Goal: Task Accomplishment & Management: Complete application form

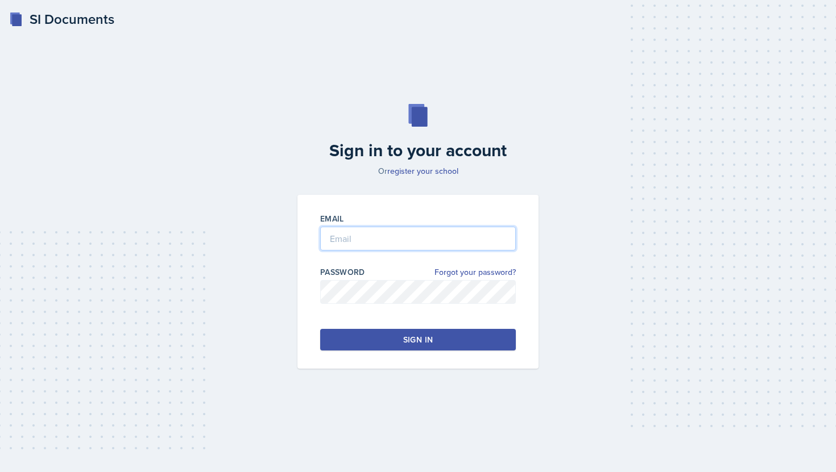
type input "[EMAIL_ADDRESS][DOMAIN_NAME]"
click at [402, 341] on button "Sign in" at bounding box center [418, 340] width 196 height 22
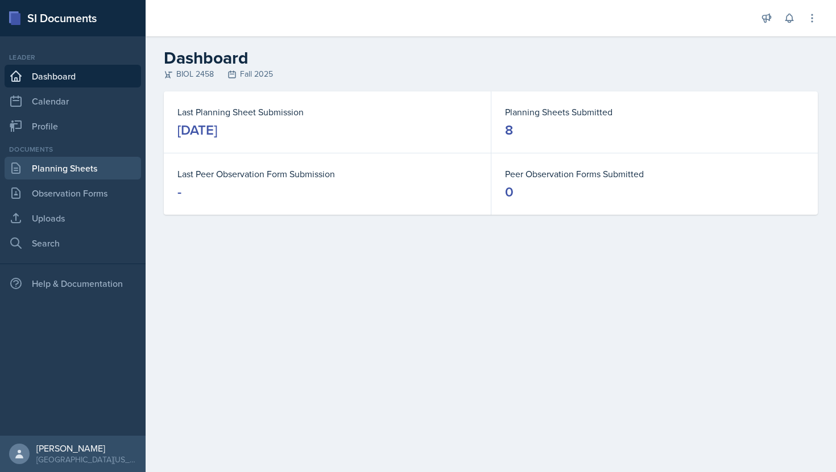
click at [53, 169] on link "Planning Sheets" at bounding box center [73, 168] width 136 height 23
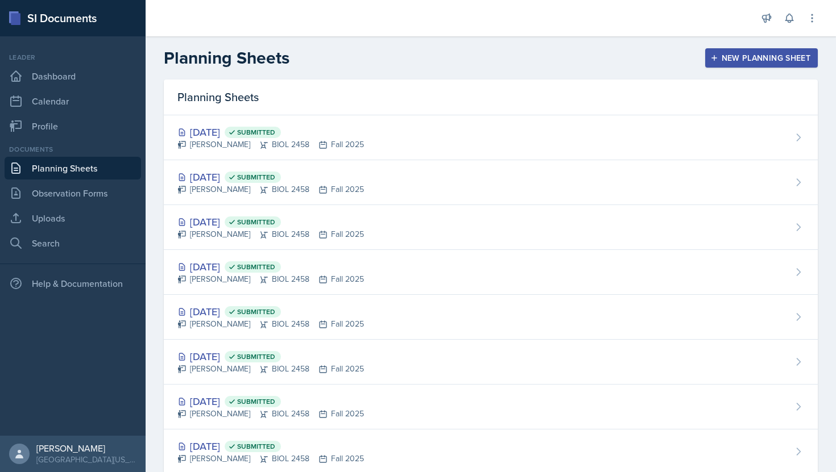
click at [767, 61] on div "New Planning Sheet" at bounding box center [761, 57] width 98 height 9
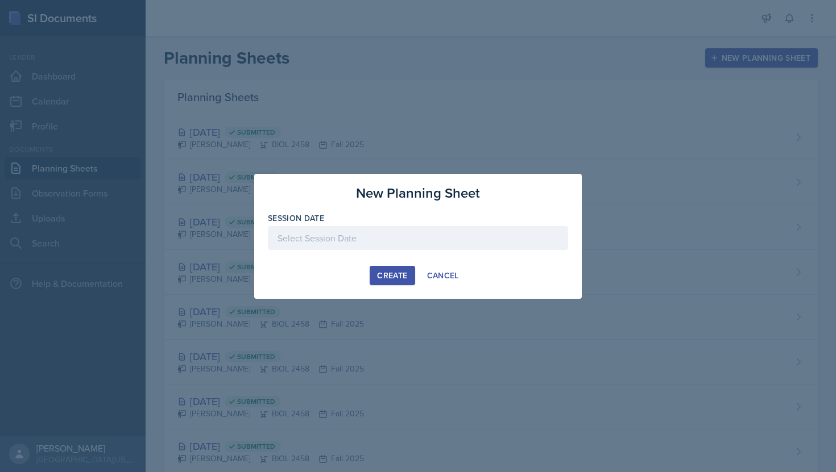
click at [415, 236] on div at bounding box center [418, 238] width 300 height 24
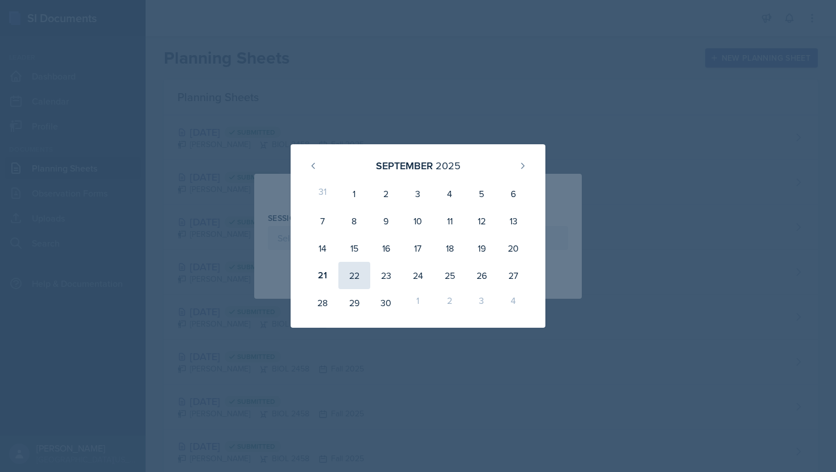
click at [356, 280] on div "22" at bounding box center [354, 275] width 32 height 27
type input "[DATE]"
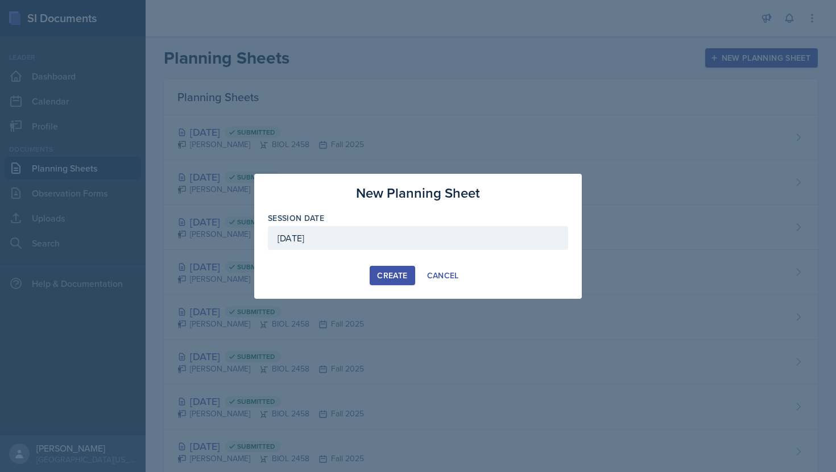
click at [392, 273] on div "Create" at bounding box center [392, 275] width 30 height 9
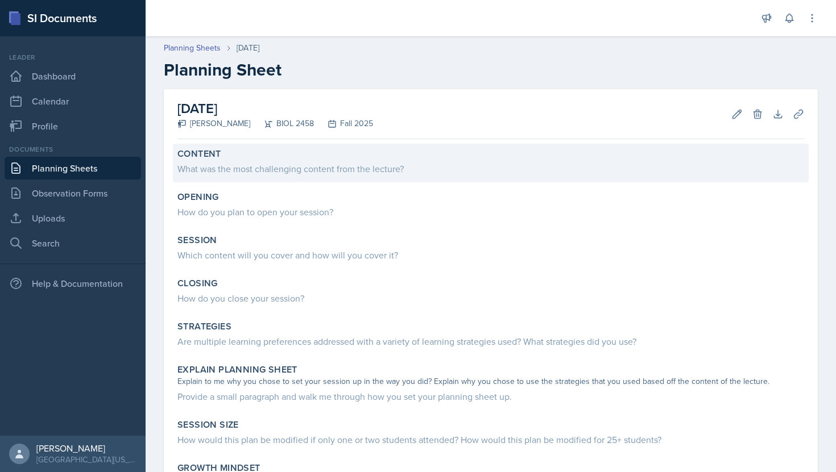
click at [202, 168] on div "What was the most challenging content from the lecture?" at bounding box center [490, 169] width 626 height 14
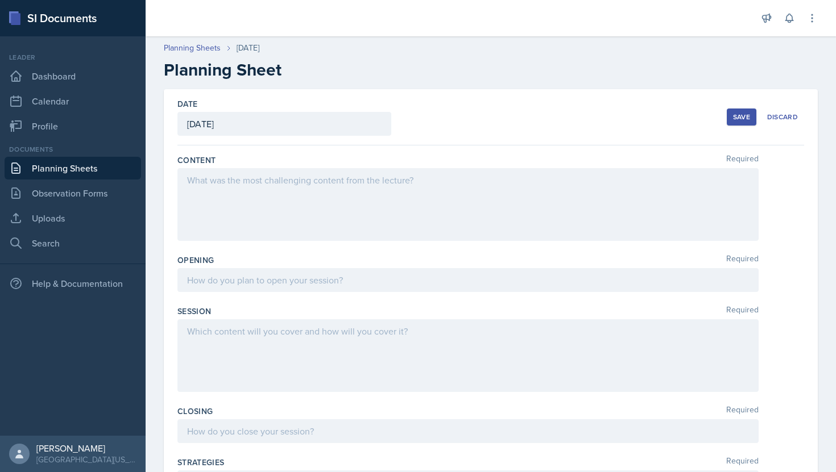
click at [248, 193] on div at bounding box center [467, 204] width 581 height 73
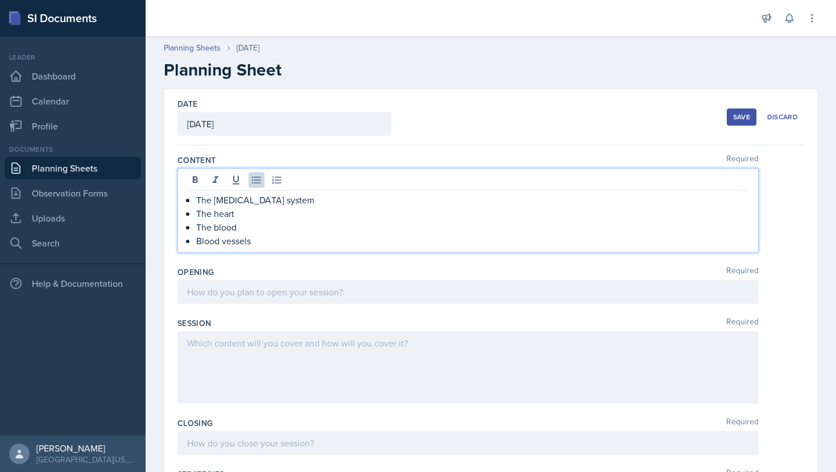
click at [243, 213] on p "The heart" at bounding box center [472, 214] width 552 height 14
click at [257, 234] on p "Blood vessels" at bounding box center [472, 241] width 552 height 14
click at [248, 221] on p "The blood" at bounding box center [472, 228] width 552 height 14
click at [310, 205] on p "The [MEDICAL_DATA] system" at bounding box center [472, 200] width 552 height 14
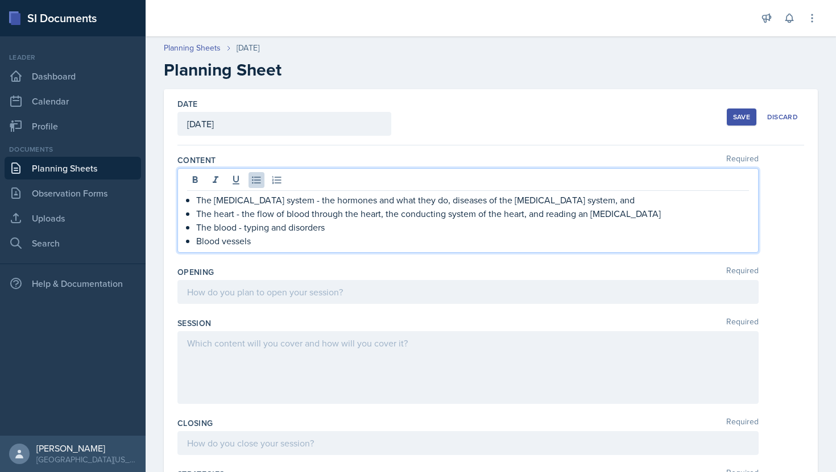
click at [333, 235] on p "Blood vessels" at bounding box center [472, 241] width 552 height 14
click at [243, 228] on p "The blood - typing and disorders" at bounding box center [472, 228] width 552 height 14
click at [584, 203] on p "The [MEDICAL_DATA] system - the hormones and what they do, diseases of the [MED…" at bounding box center [472, 200] width 552 height 14
click at [437, 242] on p "Blood vessels" at bounding box center [472, 241] width 552 height 14
click at [363, 294] on div at bounding box center [467, 292] width 581 height 24
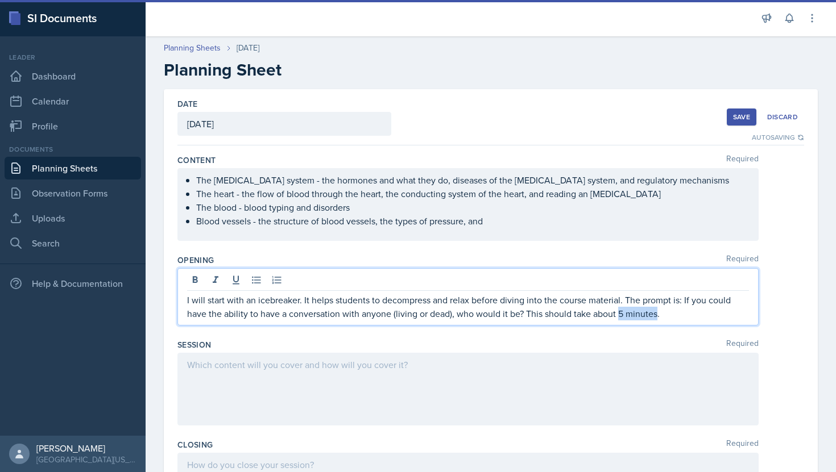
drag, startPoint x: 617, startPoint y: 318, endPoint x: 657, endPoint y: 315, distance: 39.9
click at [657, 315] on p "I will start with an icebreaker. It helps students to decompress and relax befo…" at bounding box center [468, 306] width 562 height 27
click at [678, 323] on div "I will start with an icebreaker. It helps students to decompress and relax befo…" at bounding box center [467, 297] width 581 height 58
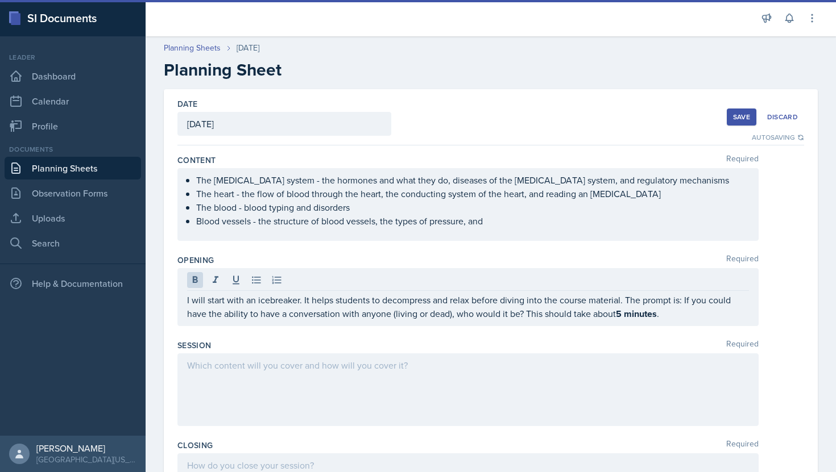
click at [678, 323] on div "I will start with an icebreaker. It helps students to decompress and relax befo…" at bounding box center [467, 297] width 581 height 58
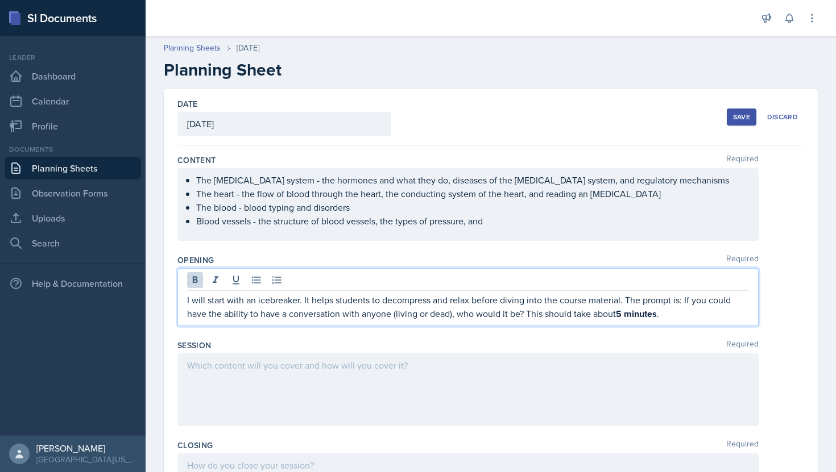
click at [519, 216] on ul "The [MEDICAL_DATA] system - the hormones and what they do, diseases of the [MED…" at bounding box center [472, 200] width 552 height 55
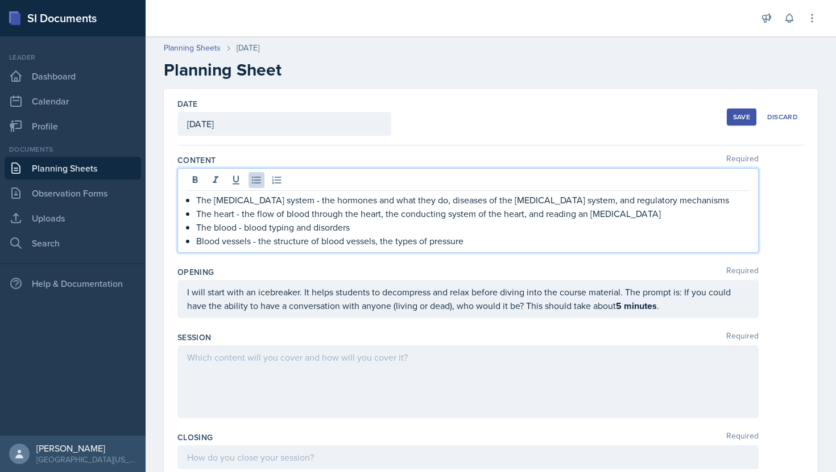
click at [383, 246] on p "Blood vessels - the structure of blood vessels, the types of pressure" at bounding box center [472, 241] width 552 height 14
click at [500, 239] on p "Blood vessels - the structure of blood vessels and the types of pressure" at bounding box center [472, 241] width 552 height 14
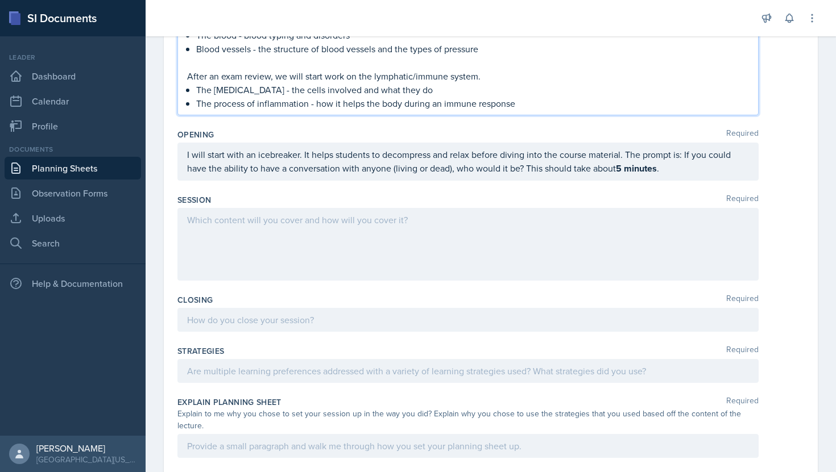
scroll to position [201, 0]
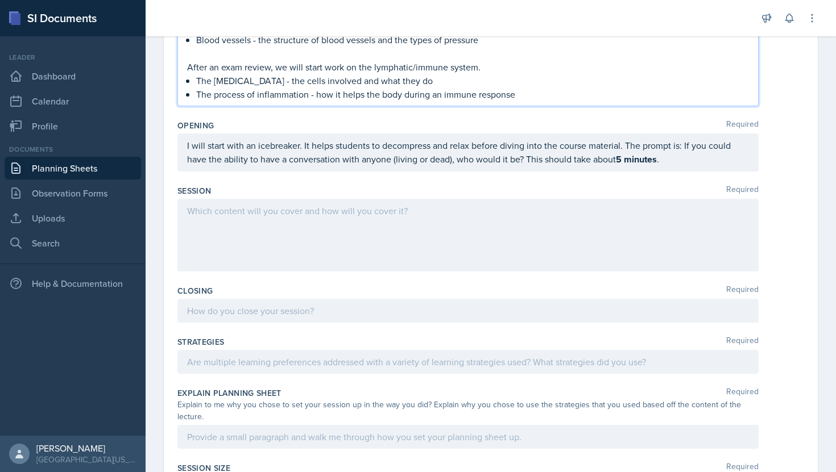
click at [263, 230] on div at bounding box center [467, 235] width 581 height 73
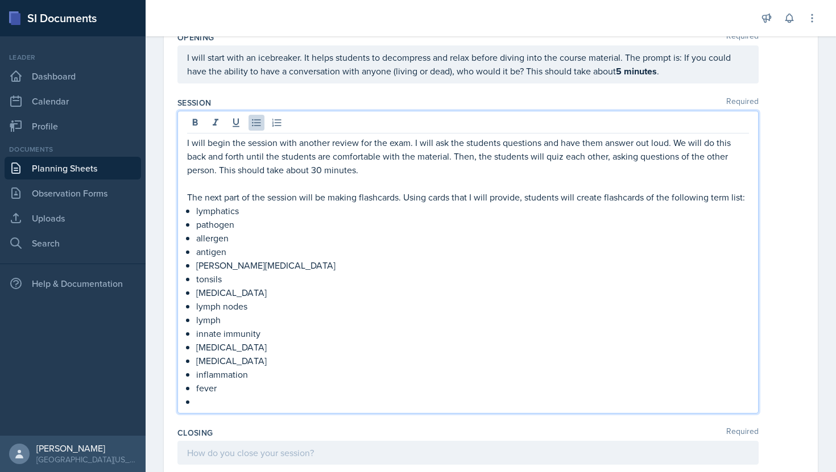
scroll to position [293, 0]
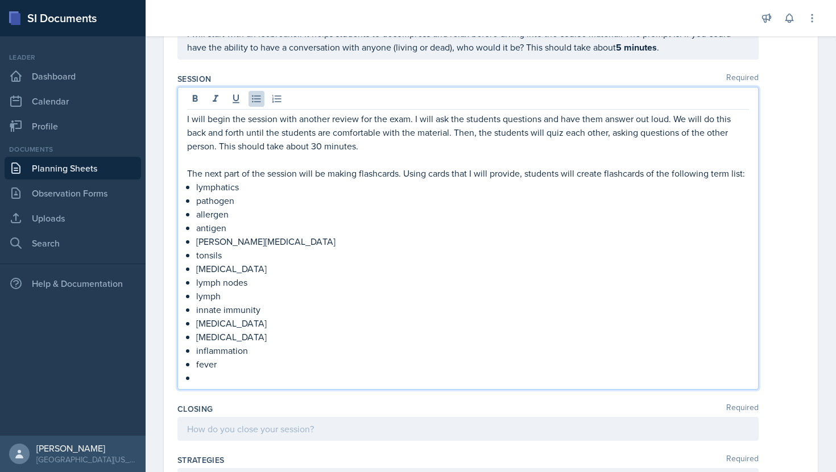
click at [259, 323] on p "[MEDICAL_DATA]" at bounding box center [472, 324] width 552 height 14
click at [265, 341] on p "[MEDICAL_DATA]" at bounding box center [472, 337] width 552 height 14
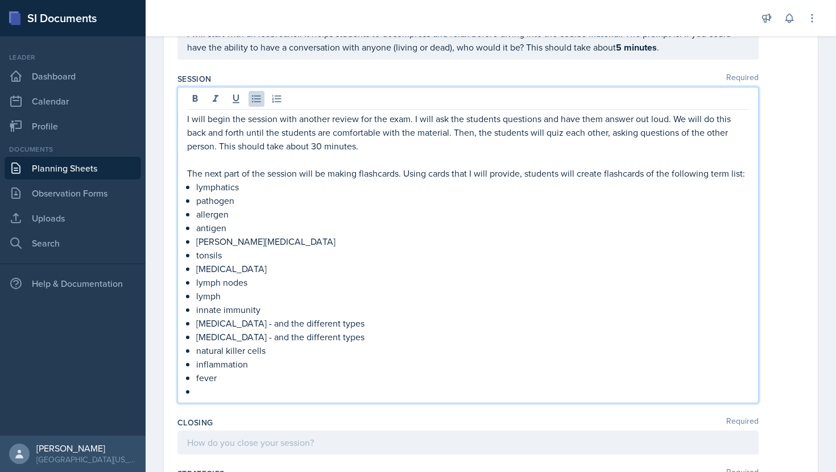
click at [247, 389] on p at bounding box center [472, 392] width 552 height 14
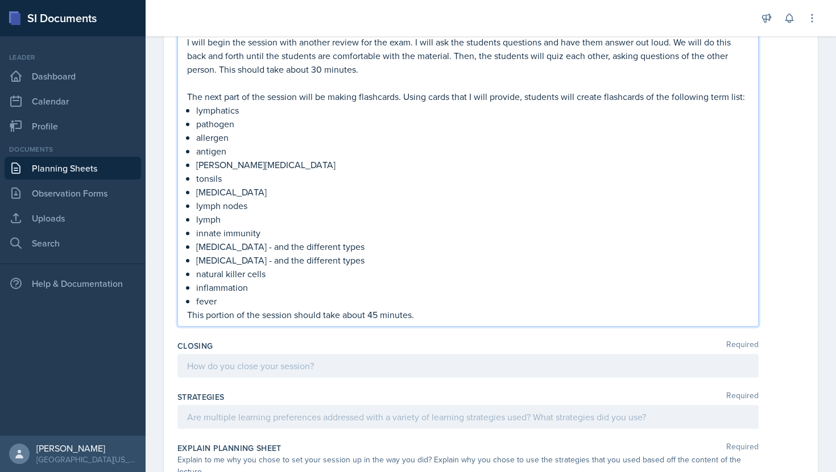
click at [250, 373] on div at bounding box center [467, 366] width 581 height 24
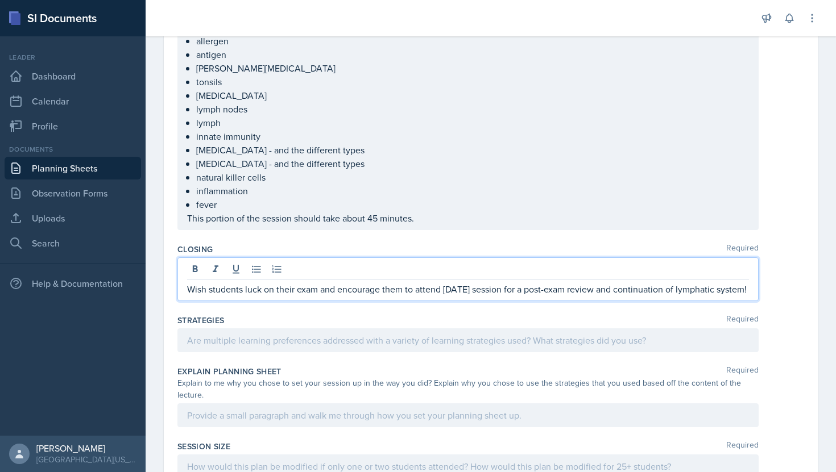
scroll to position [476, 0]
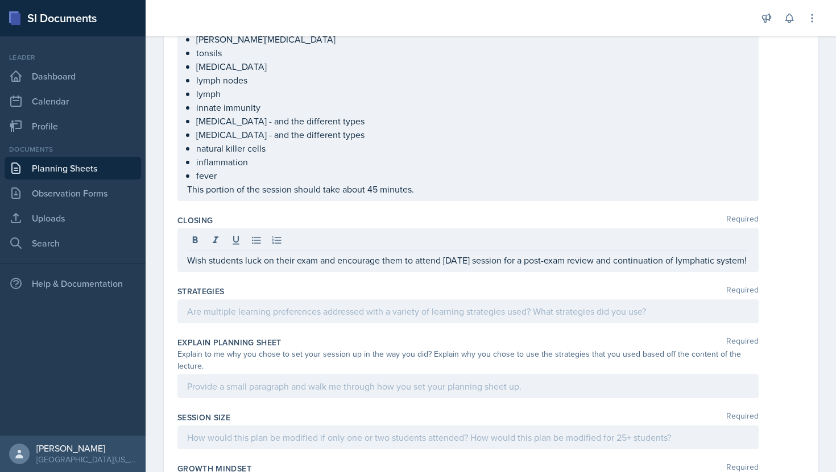
click at [272, 323] on div at bounding box center [467, 312] width 581 height 24
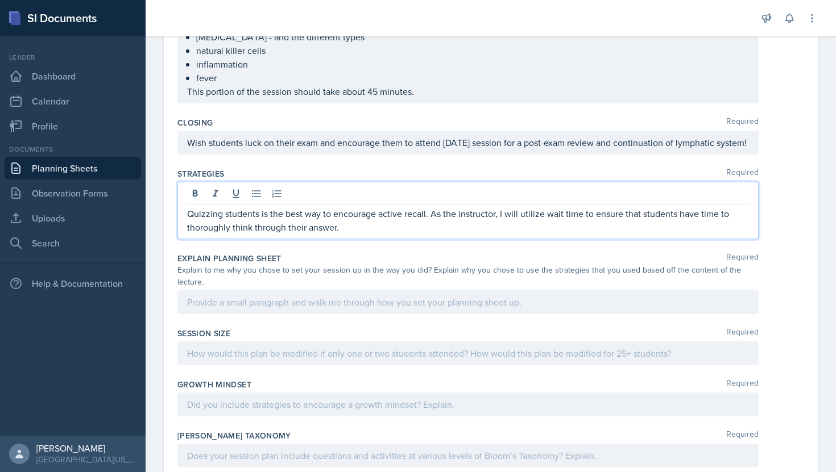
scroll to position [576, 0]
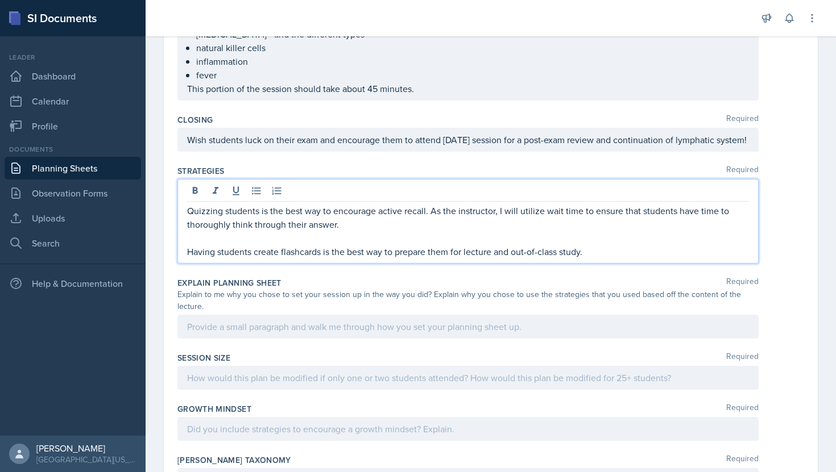
click at [477, 332] on div at bounding box center [467, 327] width 581 height 24
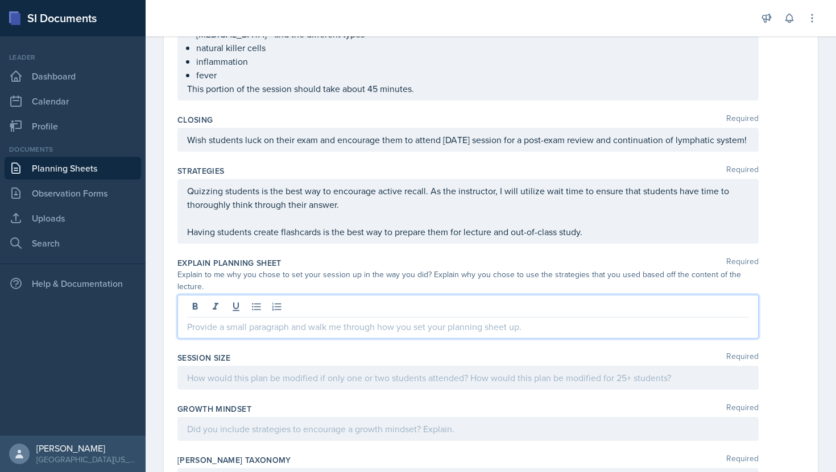
scroll to position [556, 0]
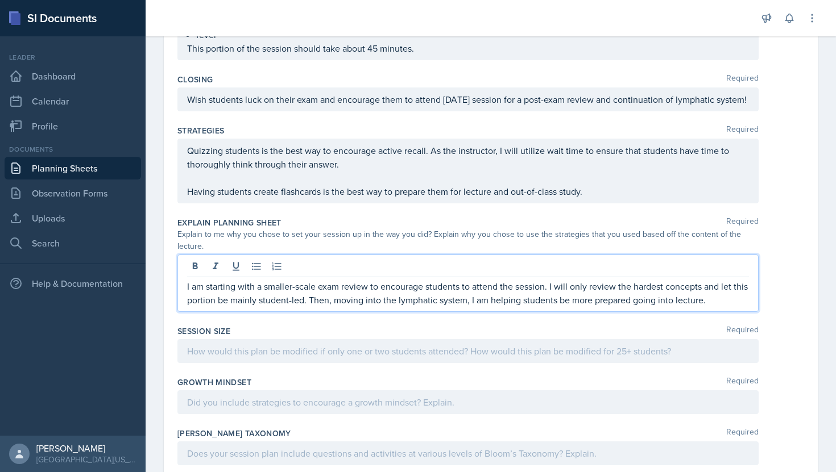
click at [326, 357] on p at bounding box center [468, 351] width 562 height 14
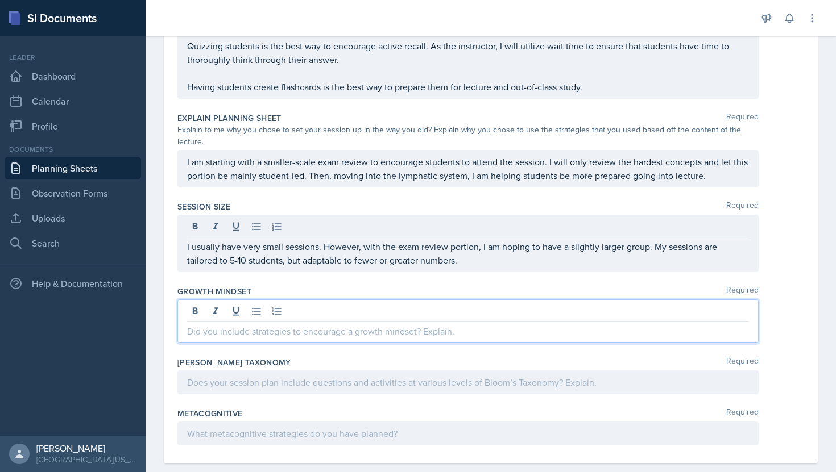
click at [331, 325] on p at bounding box center [468, 332] width 562 height 14
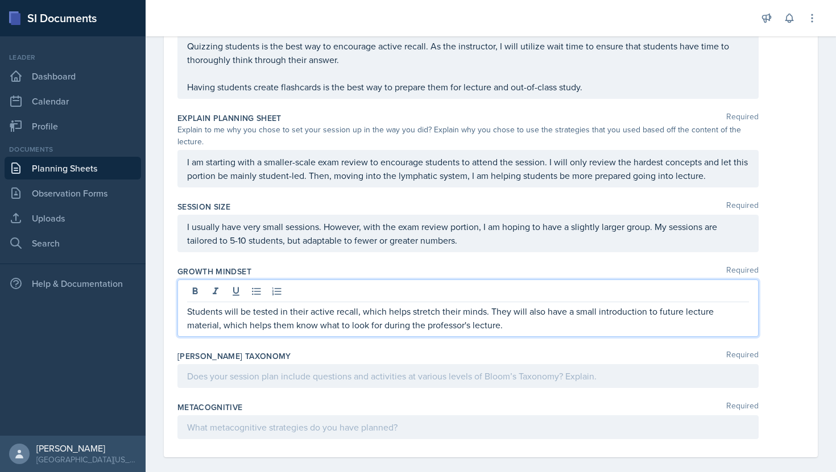
click at [475, 372] on div at bounding box center [467, 376] width 581 height 24
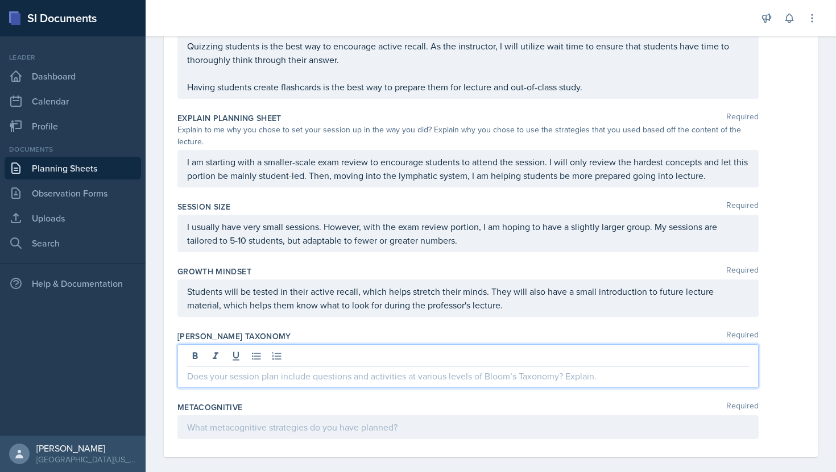
scroll to position [701, 0]
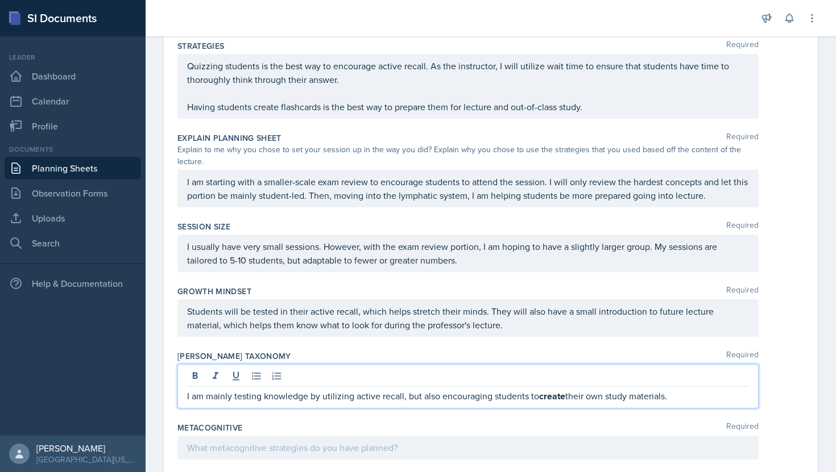
click at [374, 444] on div at bounding box center [467, 448] width 581 height 24
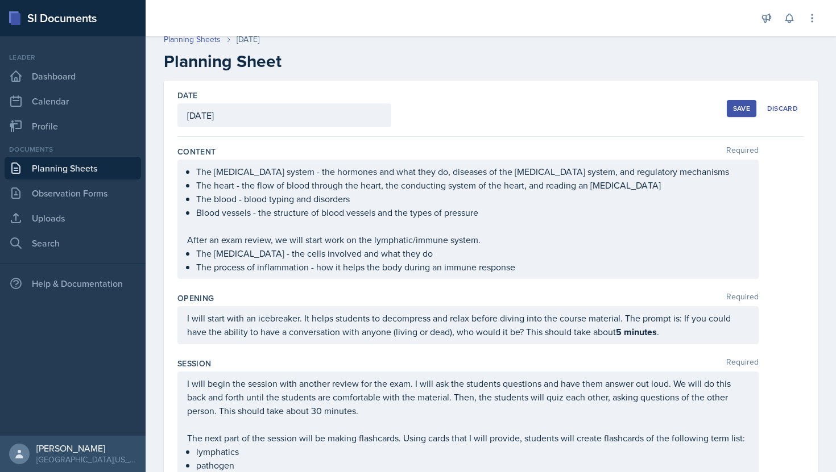
scroll to position [0, 0]
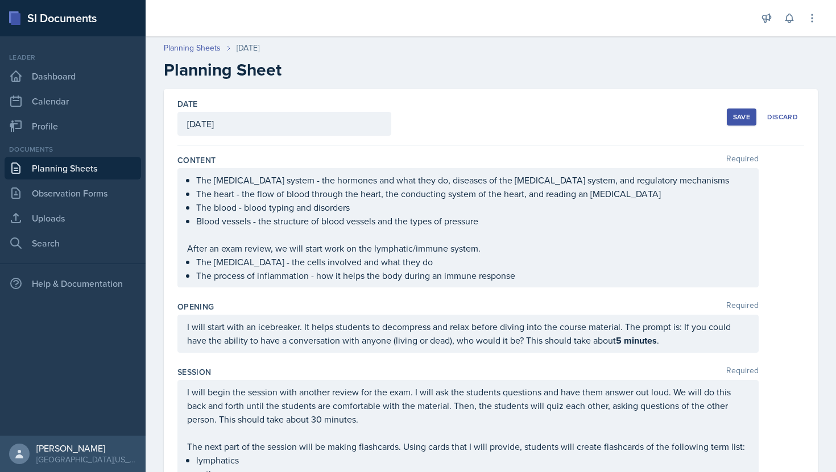
click at [741, 115] on div "Save" at bounding box center [741, 117] width 17 height 9
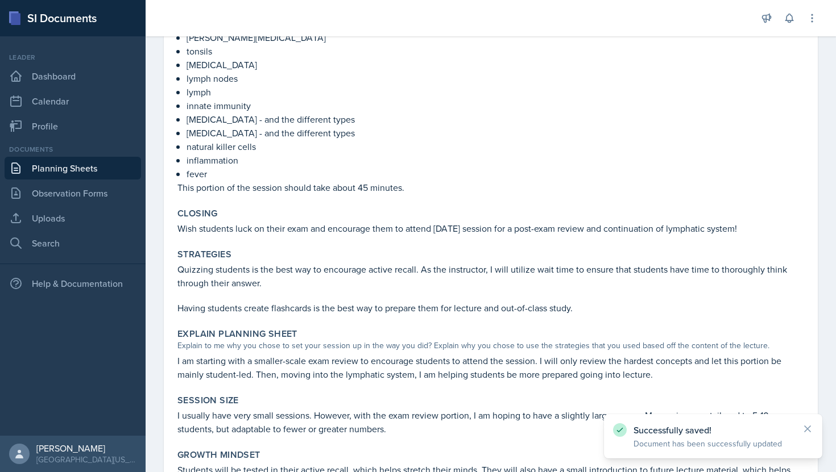
scroll to position [633, 0]
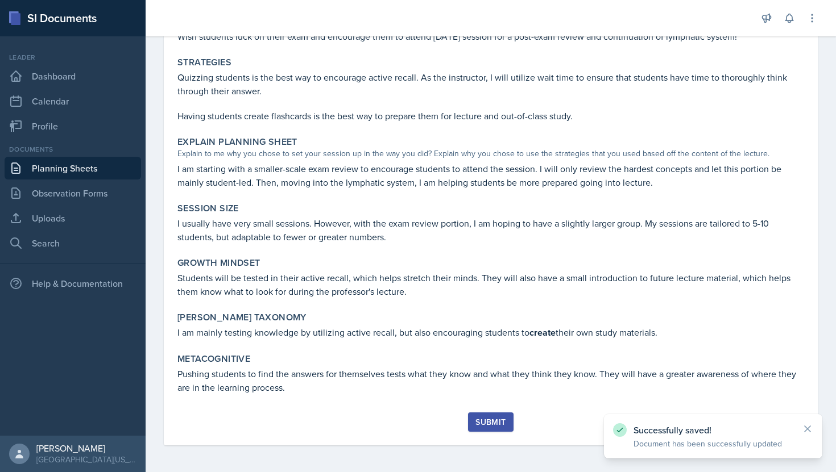
click at [485, 422] on div "Submit" at bounding box center [490, 422] width 30 height 9
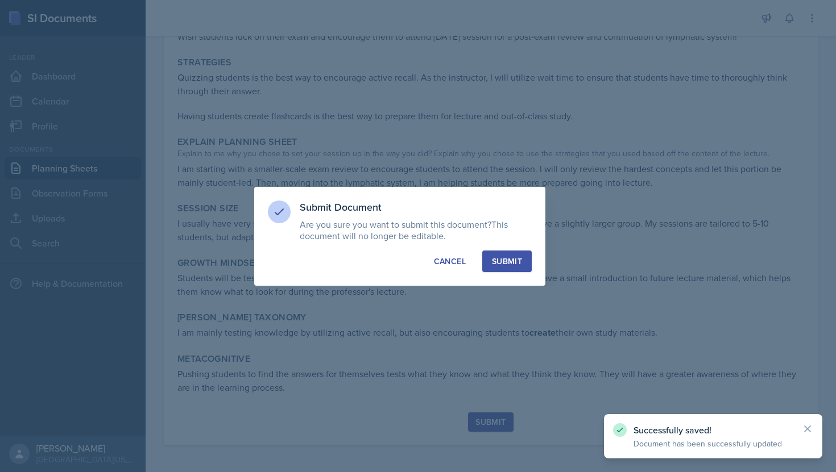
click at [512, 272] on div "Submit Document Are you sure you want to submit this document? This document wi…" at bounding box center [399, 236] width 291 height 99
click at [512, 258] on div "Submit" at bounding box center [507, 261] width 30 height 11
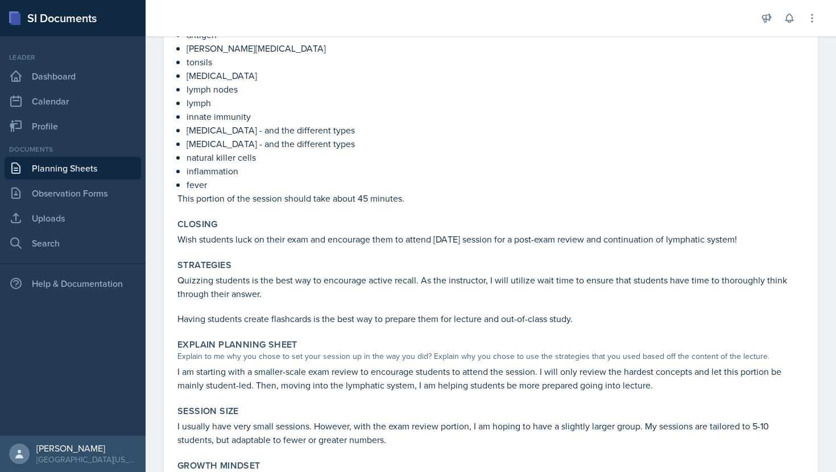
scroll to position [0, 0]
